Goal: Information Seeking & Learning: Learn about a topic

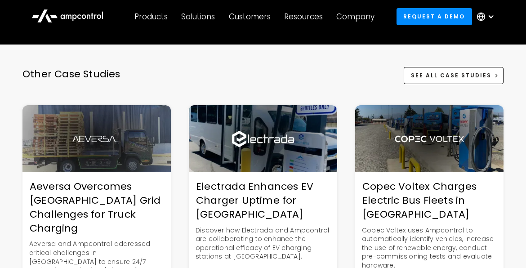
scroll to position [1964, 0]
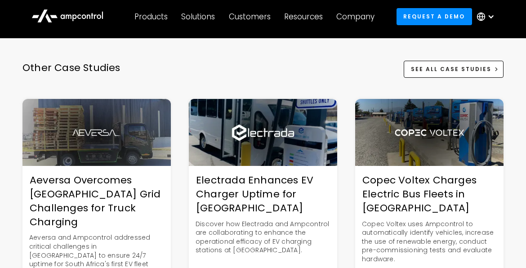
click at [90, 190] on div "Aeversa Overcomes [GEOGRAPHIC_DATA] Grid Challenges for Truck Charging" at bounding box center [96, 201] width 148 height 55
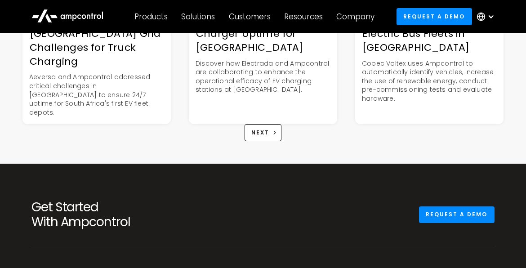
scroll to position [2128, 0]
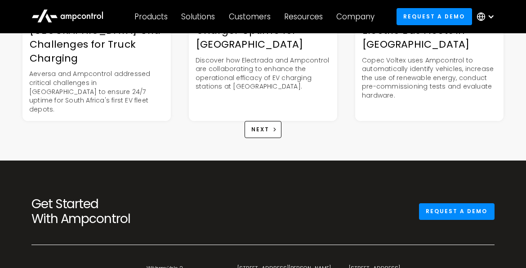
click at [143, 115] on div "Other Case Studies See All case studies Aeversa Overcomes South Africa Grid Cha…" at bounding box center [263, 17] width 526 height 286
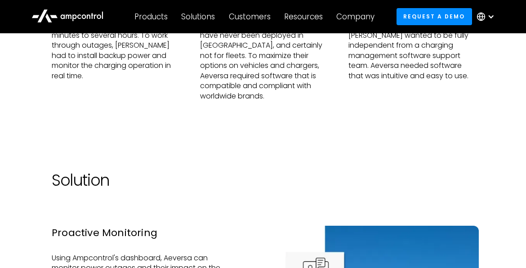
scroll to position [800, 0]
